Goal: Navigation & Orientation: Understand site structure

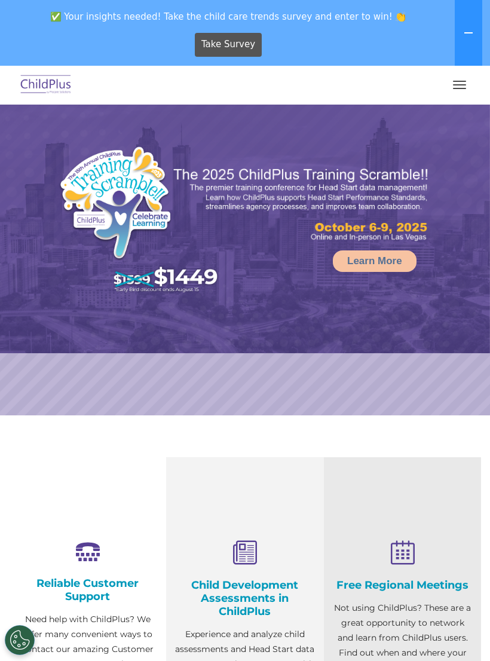
select select "MEDIUM"
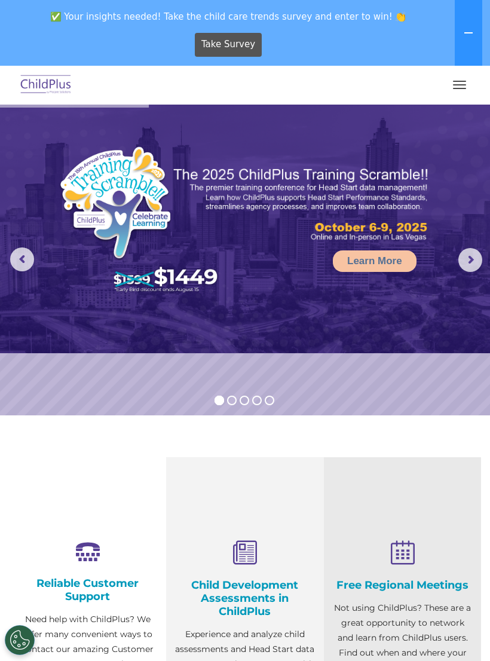
click at [460, 72] on div at bounding box center [245, 84] width 442 height 29
click at [456, 93] on button "button" at bounding box center [459, 84] width 25 height 19
select select "MEDIUM"
click at [464, 81] on span "button" at bounding box center [459, 81] width 13 height 1
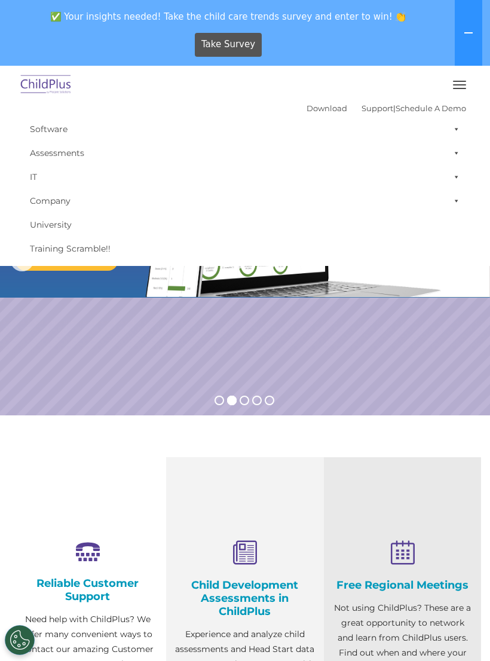
click at [461, 77] on button "button" at bounding box center [459, 84] width 25 height 19
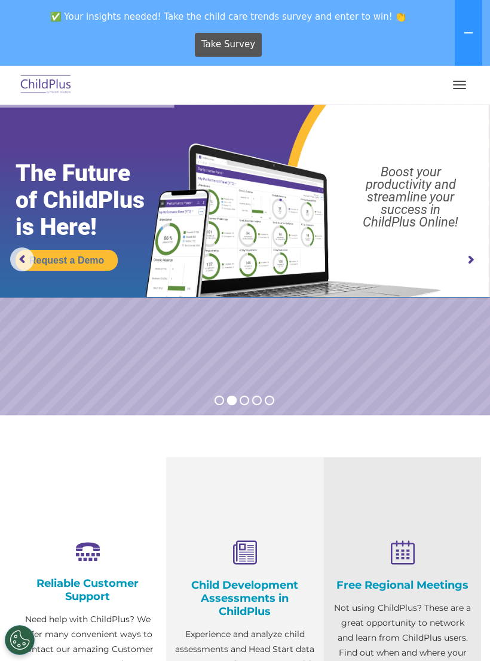
click at [45, 83] on img at bounding box center [46, 85] width 56 height 28
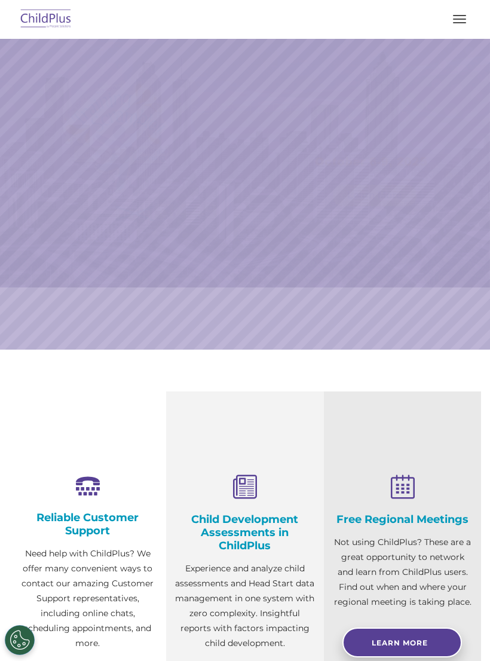
scroll to position [14, 0]
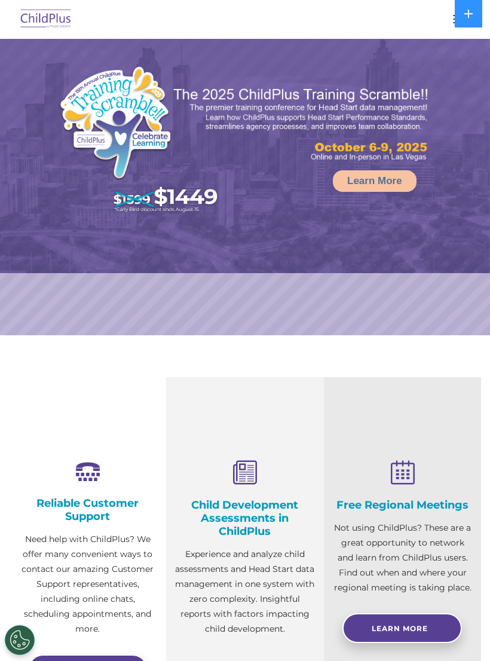
select select "MEDIUM"
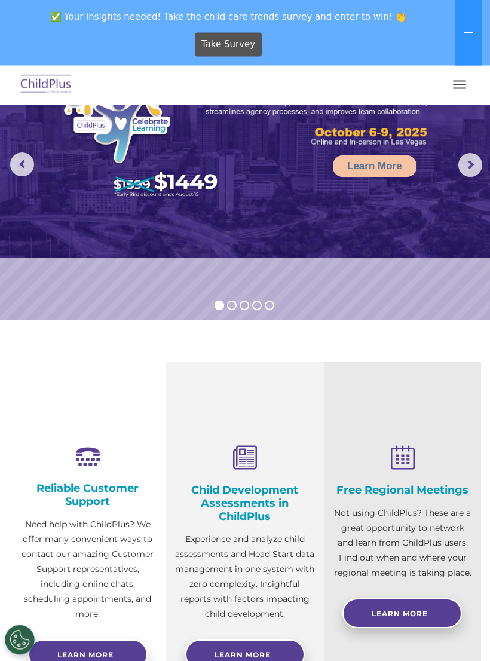
scroll to position [0, 0]
